Goal: Browse casually: Explore the website without a specific task or goal

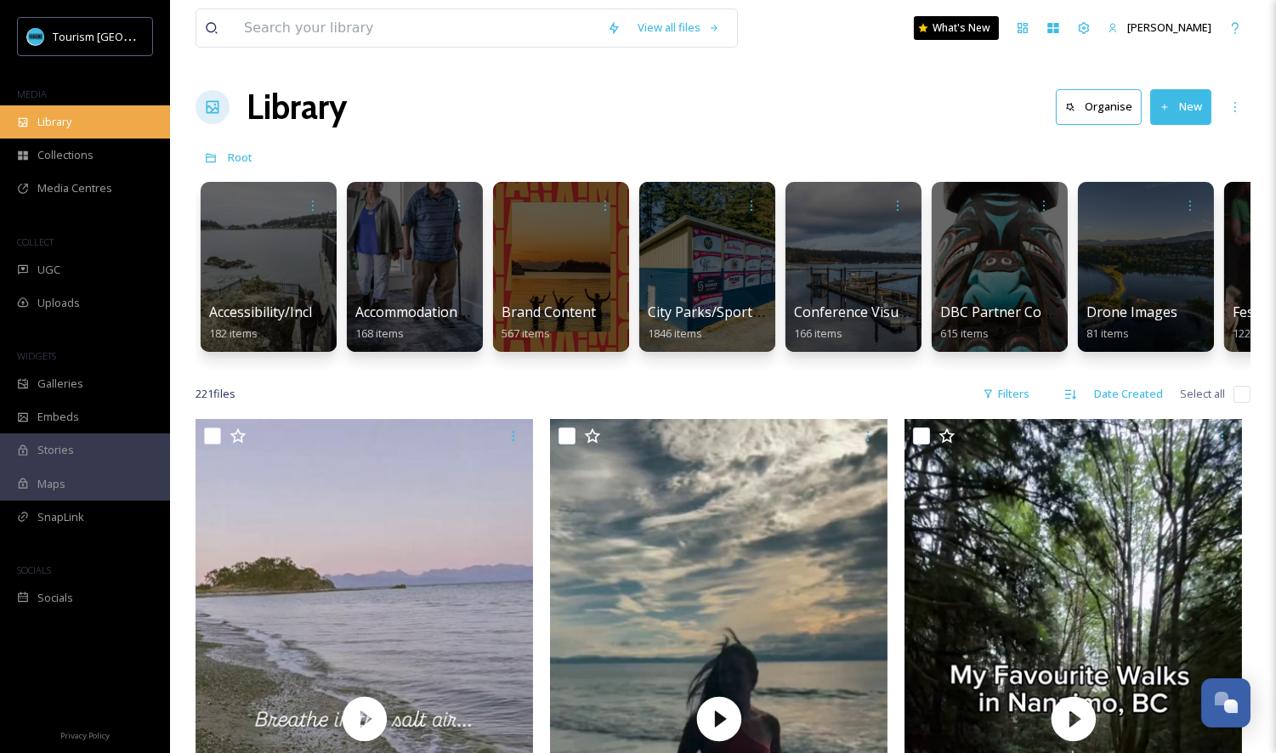
click at [82, 112] on div "Library" at bounding box center [85, 121] width 170 height 33
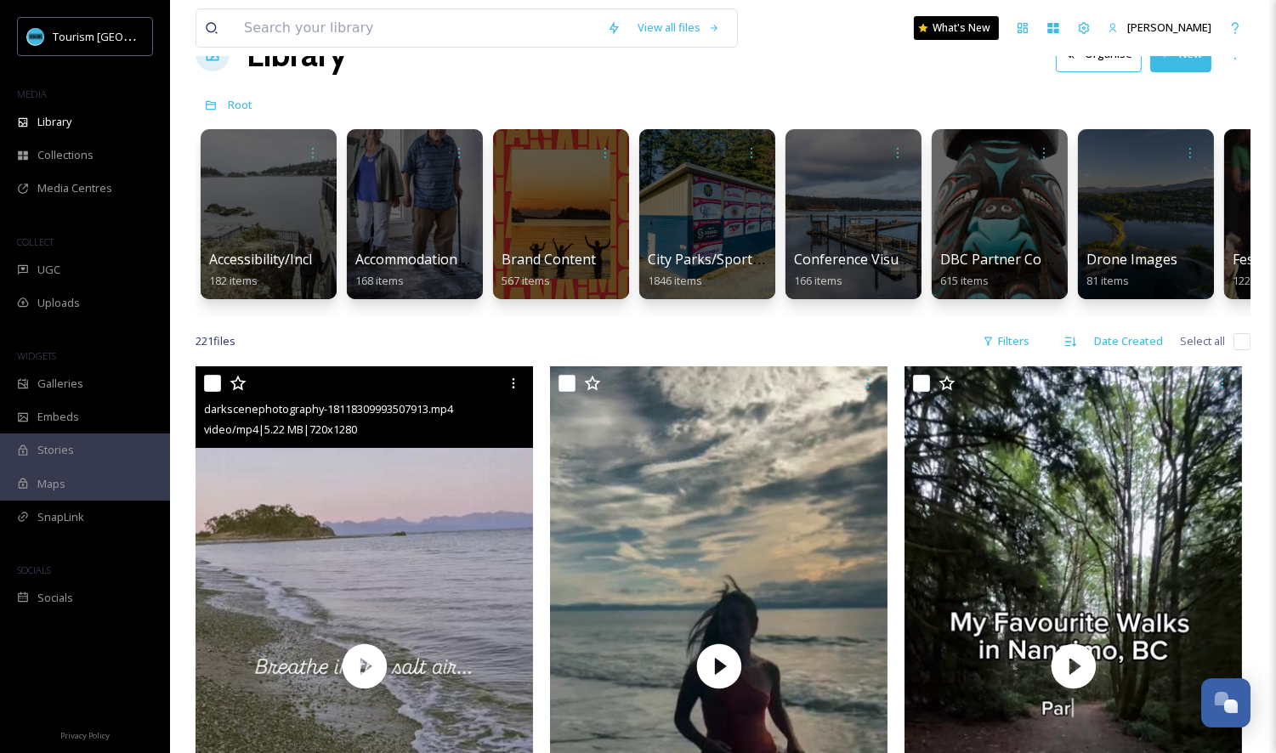
scroll to position [71, 0]
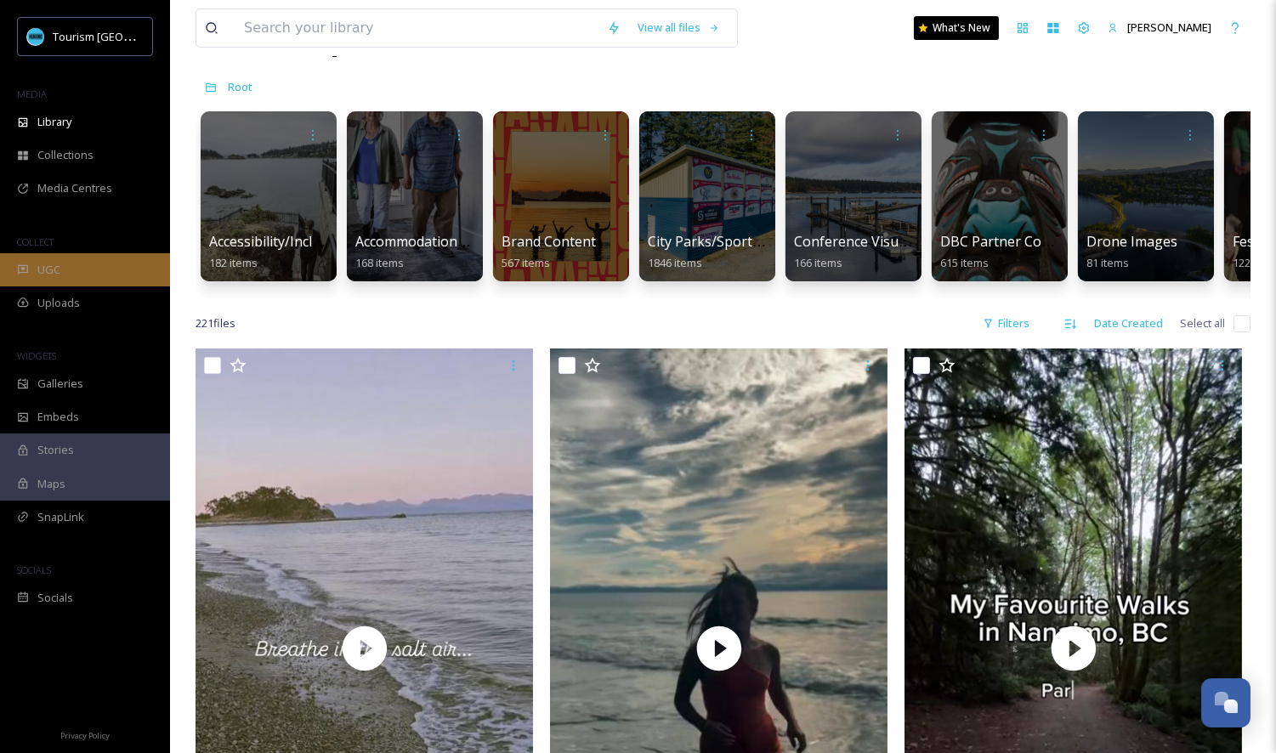
click at [86, 264] on div "UGC" at bounding box center [85, 269] width 170 height 33
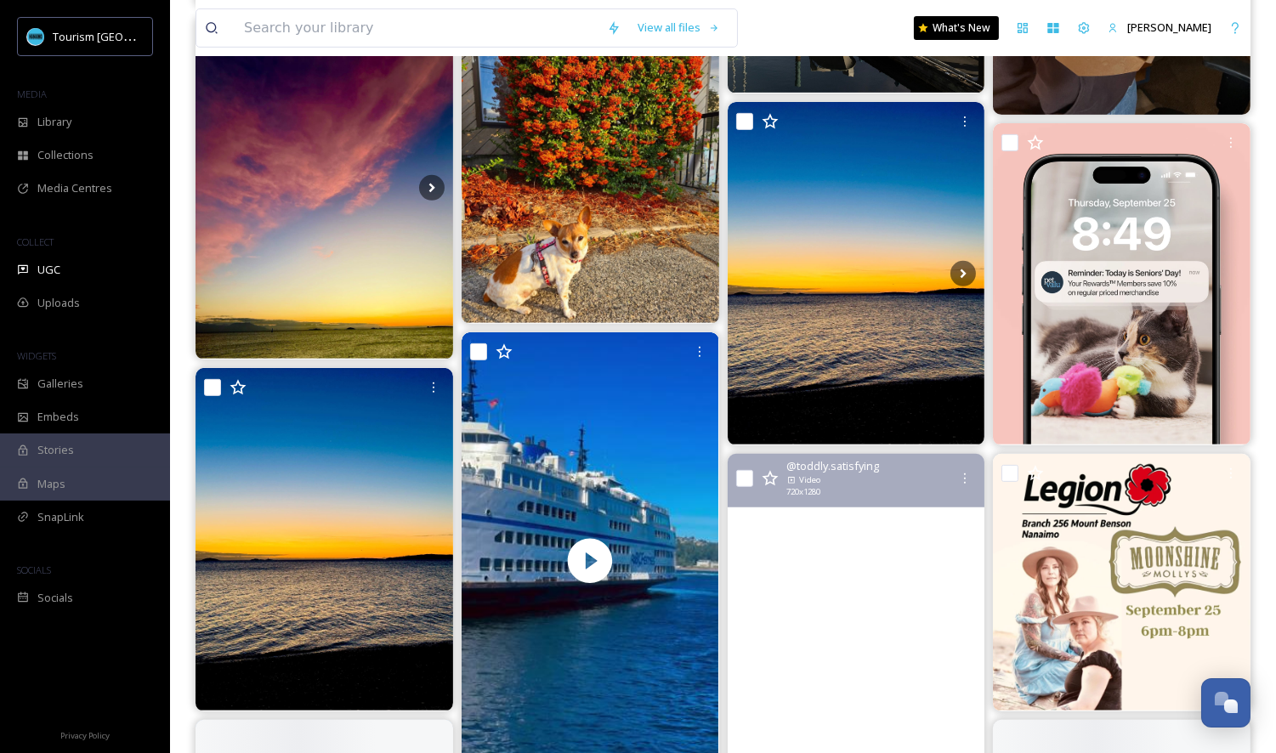
scroll to position [1443, 0]
